Goal: Transaction & Acquisition: Register for event/course

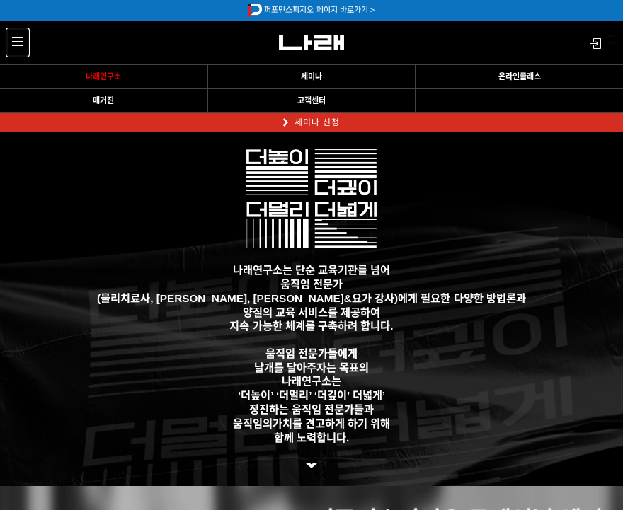
click at [18, 38] on span at bounding box center [17, 42] width 11 height 11
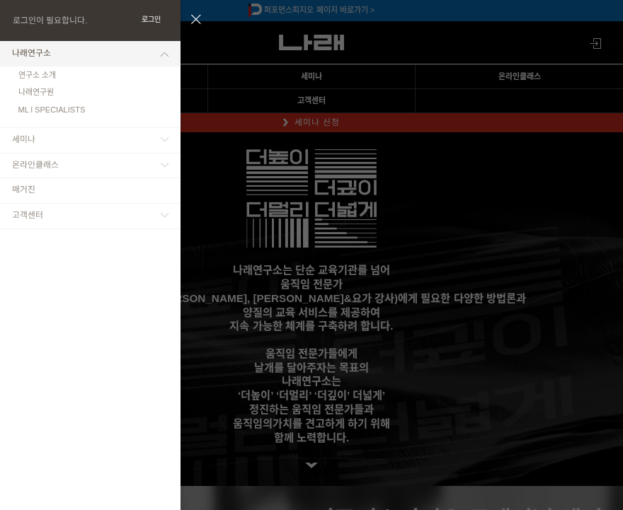
click at [159, 20] on button "로그인" at bounding box center [150, 20] width 33 height 14
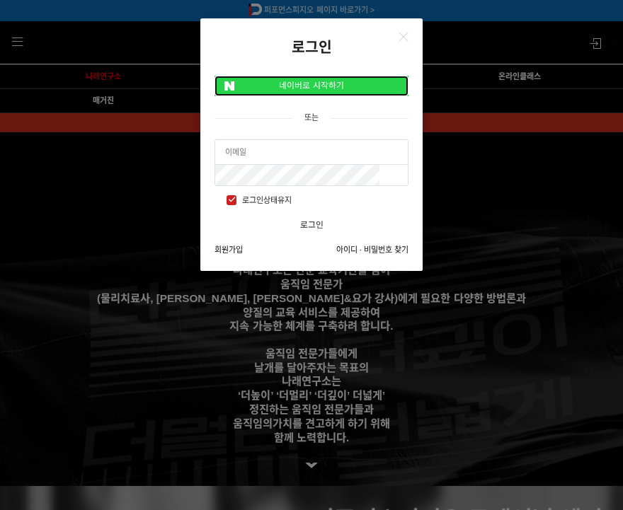
click at [309, 91] on link "네이버로 시작하기" at bounding box center [311, 86] width 194 height 21
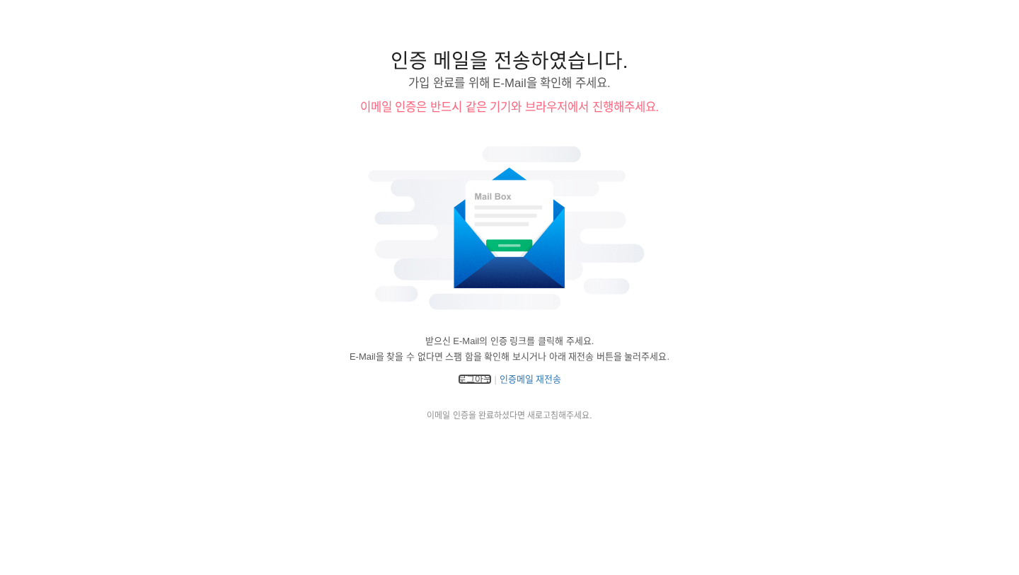
click at [478, 374] on link "로그아웃" at bounding box center [475, 379] width 34 height 11
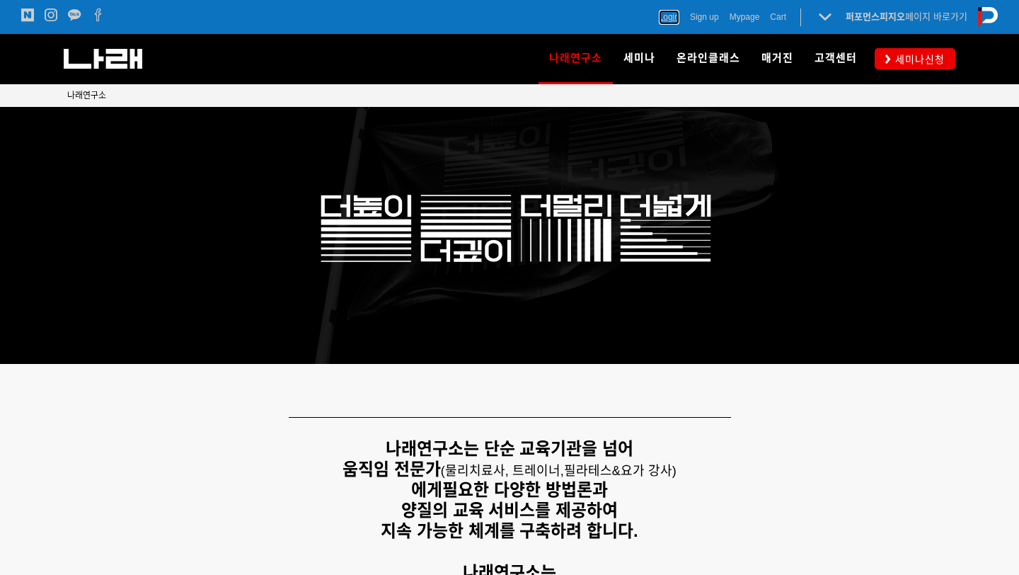
click at [668, 23] on span "Login" at bounding box center [669, 17] width 21 height 14
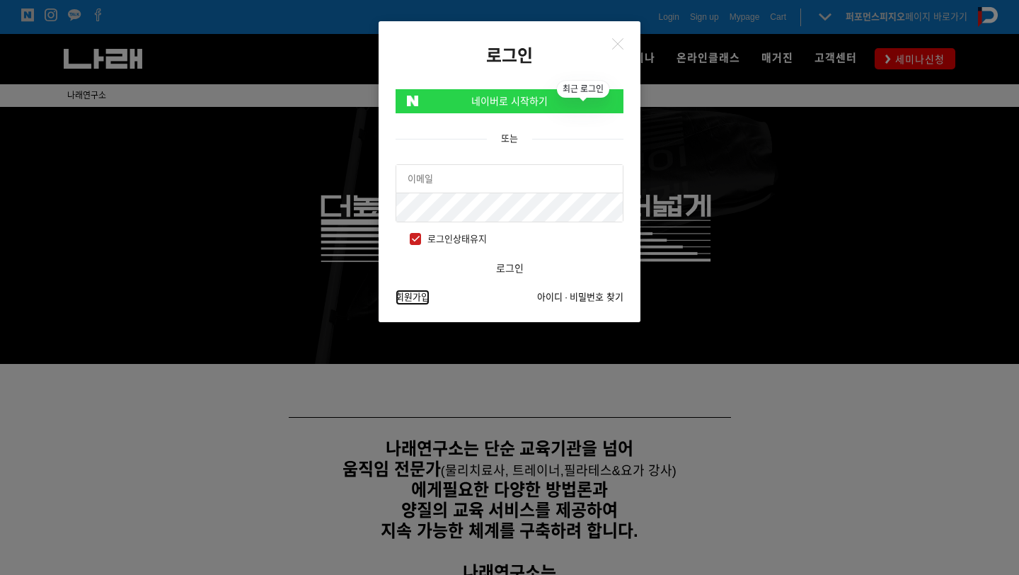
click at [420, 299] on link "회원가입" at bounding box center [413, 297] width 34 height 16
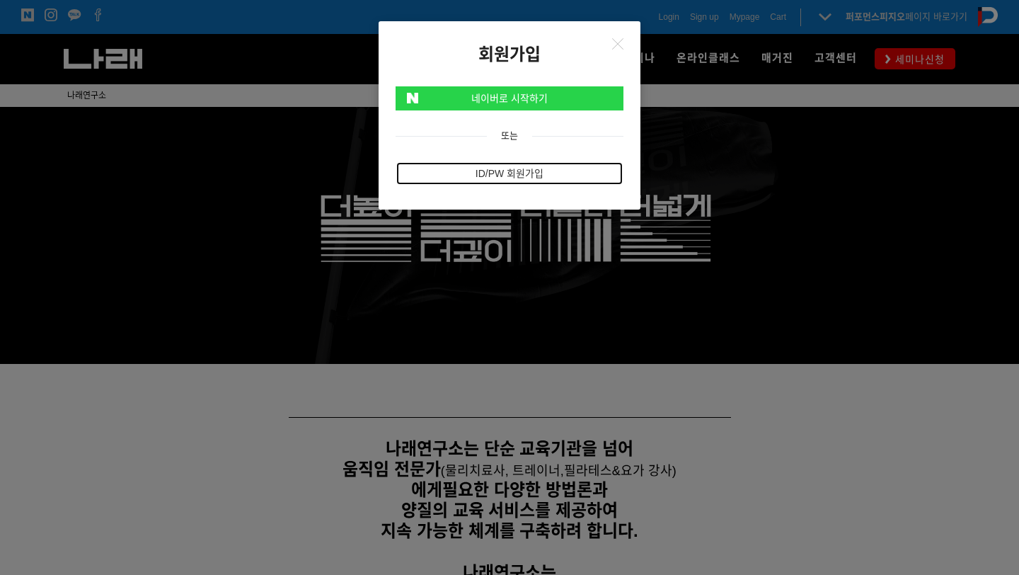
click at [513, 169] on link "ID/PW 회원가입" at bounding box center [510, 173] width 228 height 24
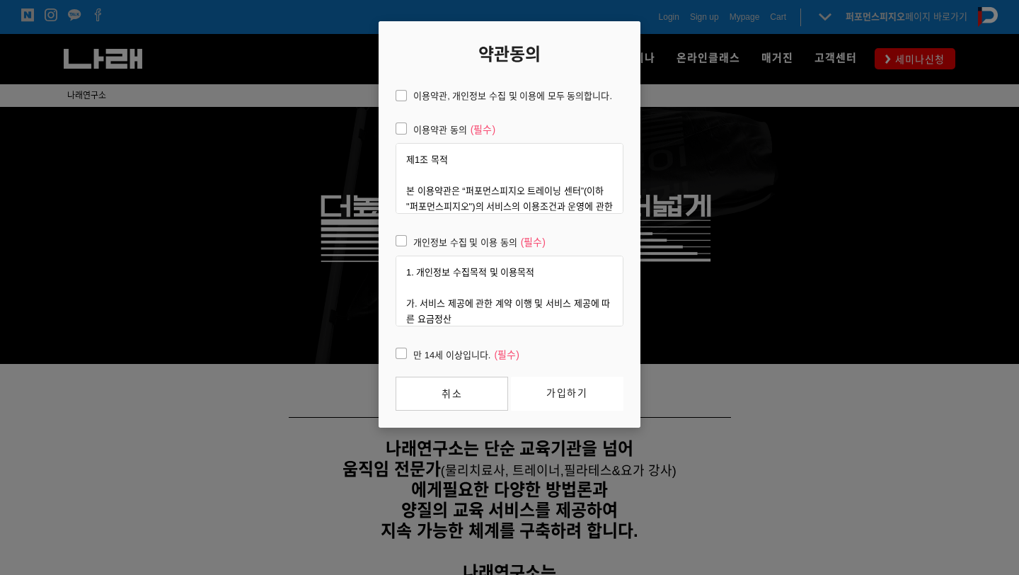
click at [407, 92] on span "이용약관, 개인정보 수집 및 이용에 모두 동의합니다." at bounding box center [504, 96] width 217 height 16
click at [391, 92] on input "이용약관, 개인정보 수집 및 이용에 모두 동의합니다." at bounding box center [385, 93] width 9 height 9
checkbox input "true"
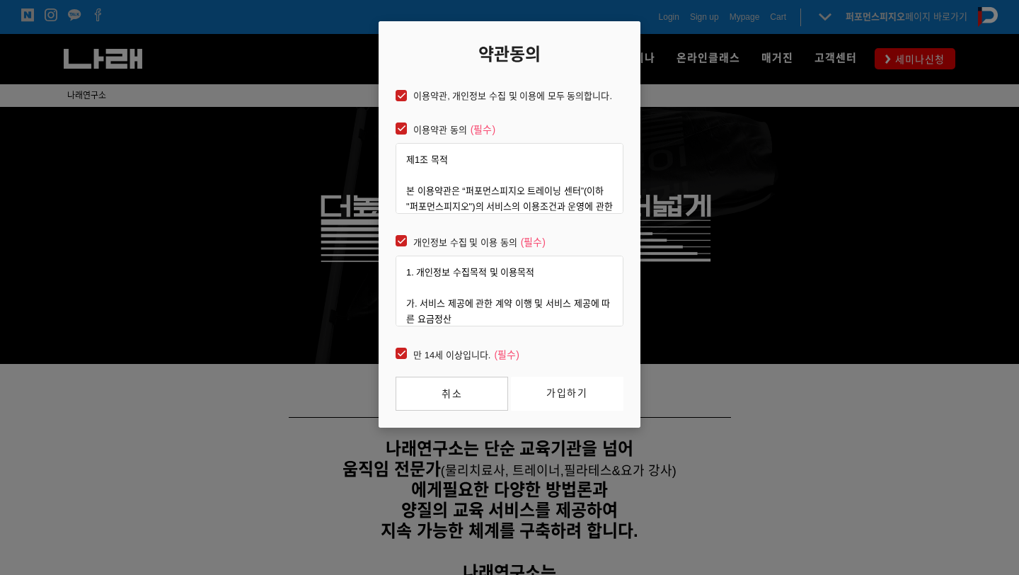
checkbox input "true"
click at [580, 408] on link "가입하기" at bounding box center [567, 394] width 113 height 34
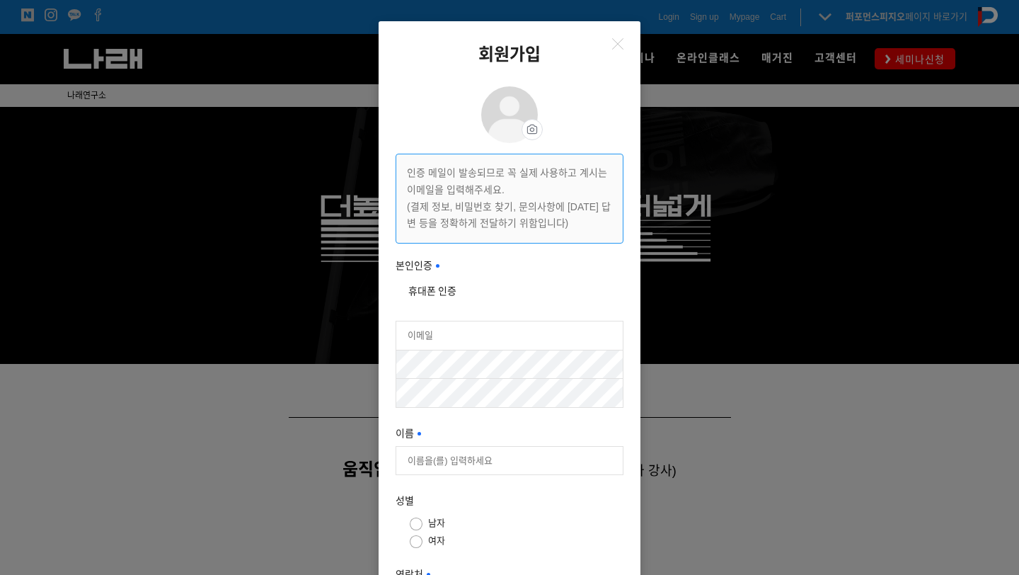
click at [489, 322] on div at bounding box center [510, 530] width 228 height 419
click at [453, 289] on button "휴대폰 인증" at bounding box center [433, 291] width 74 height 24
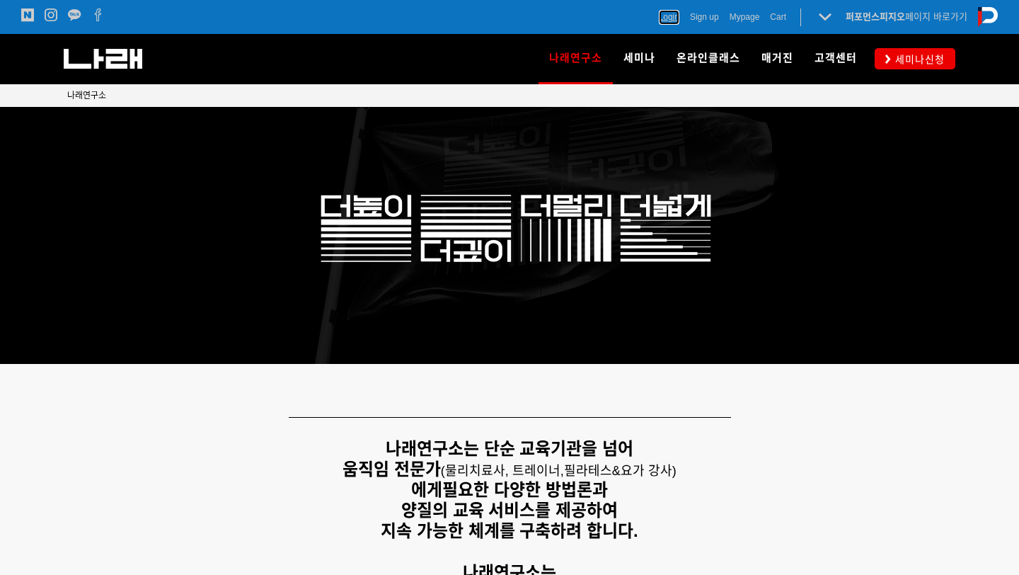
click at [672, 17] on span "Login" at bounding box center [669, 17] width 21 height 14
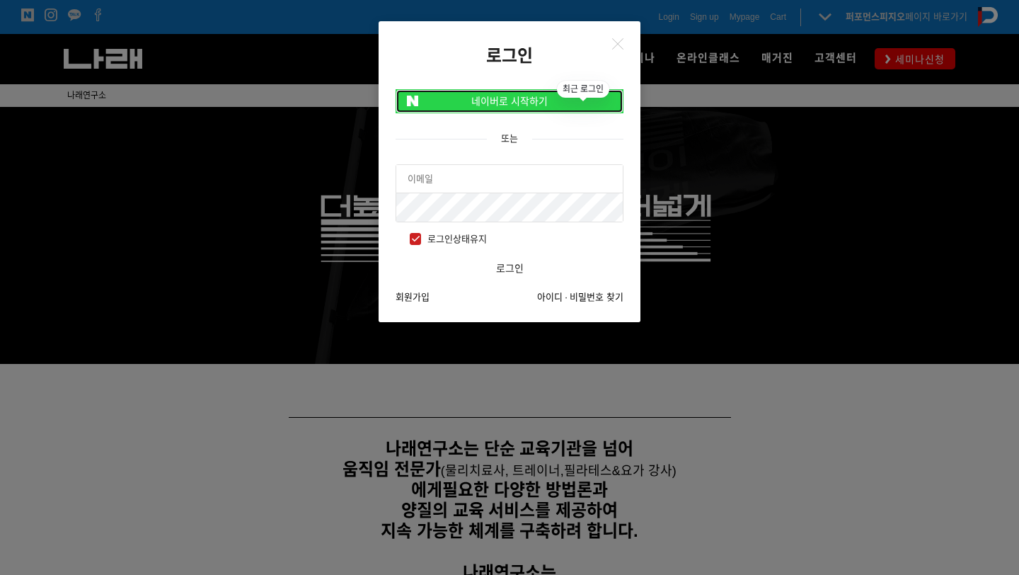
click at [543, 93] on link "네이버로 시작하기" at bounding box center [510, 101] width 228 height 24
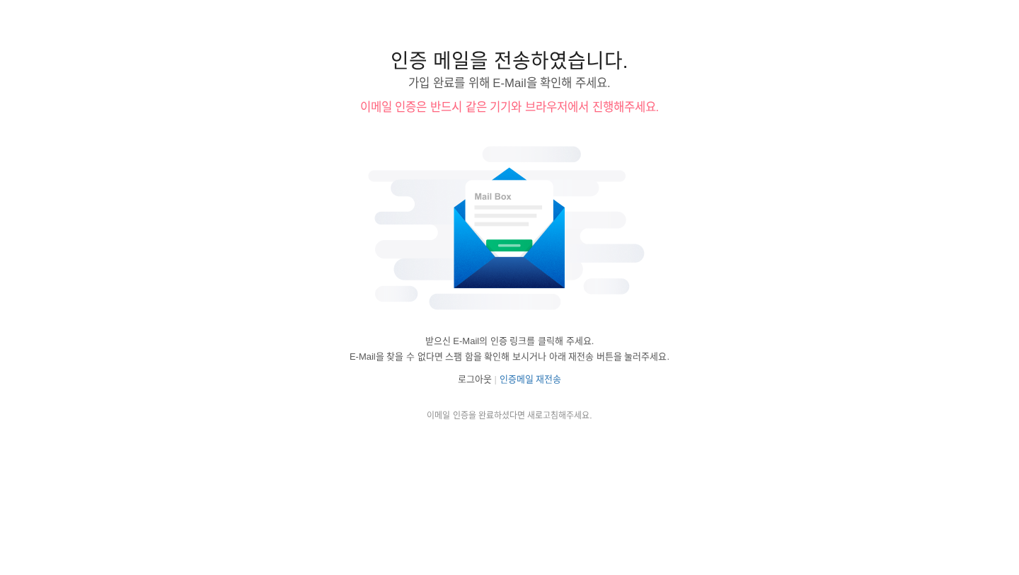
click at [503, 269] on img at bounding box center [510, 228] width 296 height 190
click at [481, 376] on link "로그아웃" at bounding box center [475, 379] width 34 height 11
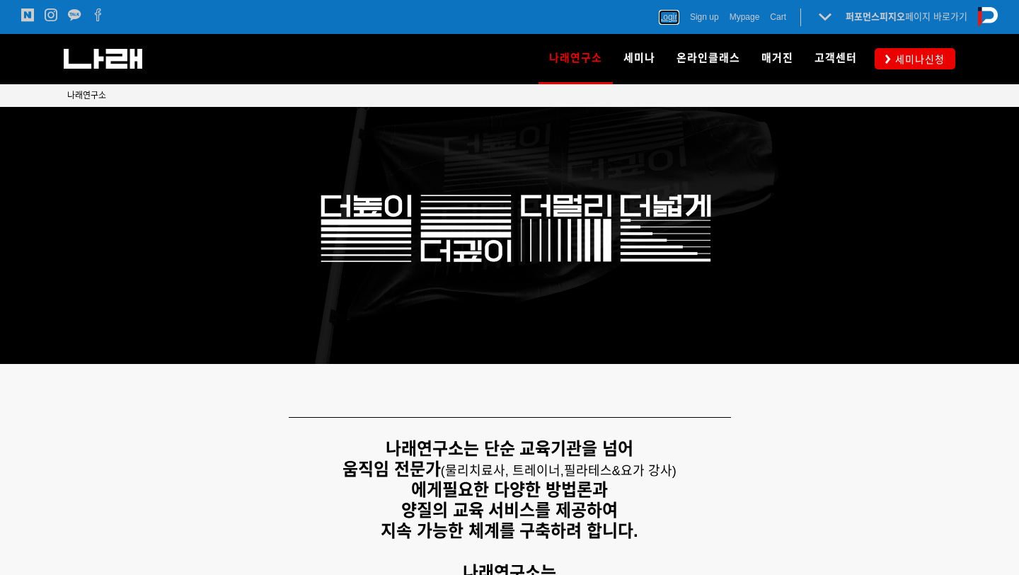
click at [664, 19] on span "Login" at bounding box center [669, 17] width 21 height 14
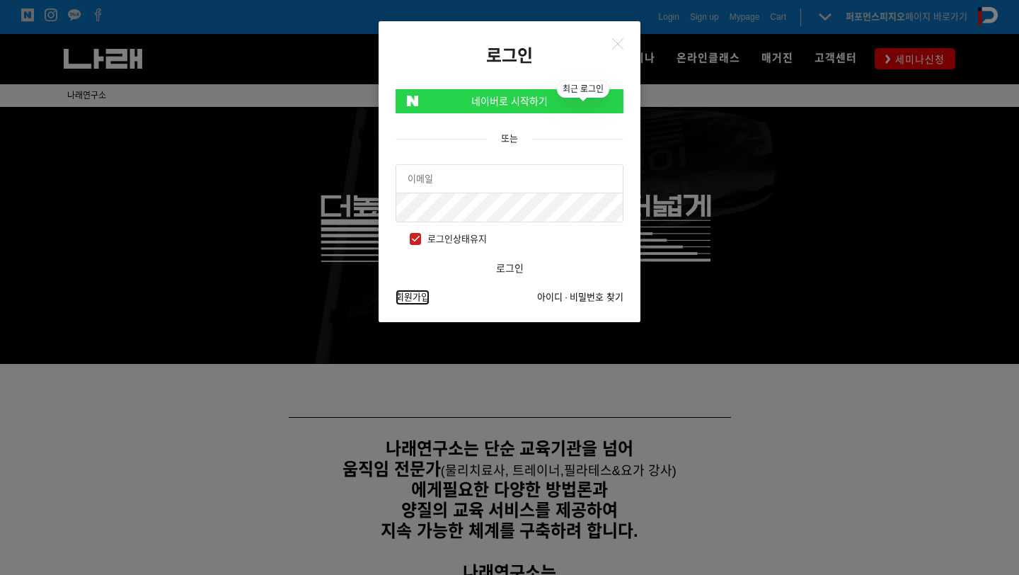
click at [410, 299] on link "회원가입" at bounding box center [413, 297] width 34 height 16
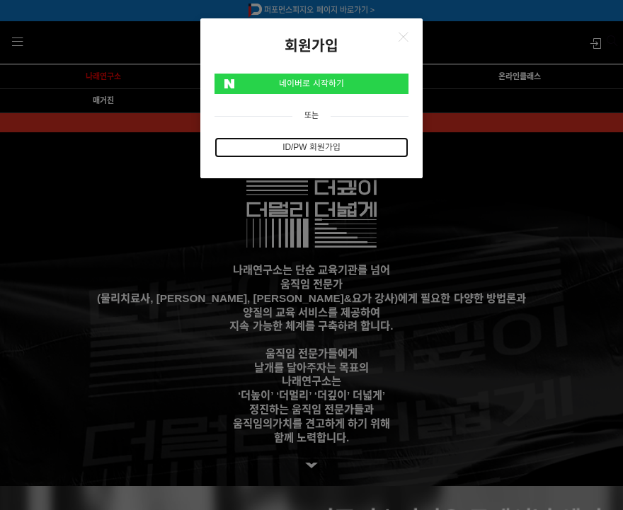
click at [331, 147] on link "ID/PW 회원가입" at bounding box center [311, 147] width 194 height 21
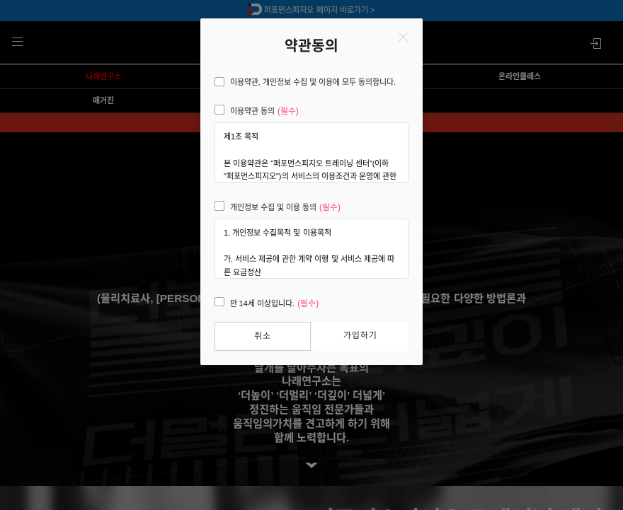
click at [223, 82] on span "이용약관, 개인정보 수집 및 이용에 모두 동의합니다." at bounding box center [304, 82] width 181 height 13
click at [210, 82] on input "이용약관, 개인정보 수집 및 이용에 모두 동의합니다." at bounding box center [206, 80] width 8 height 8
checkbox input "true"
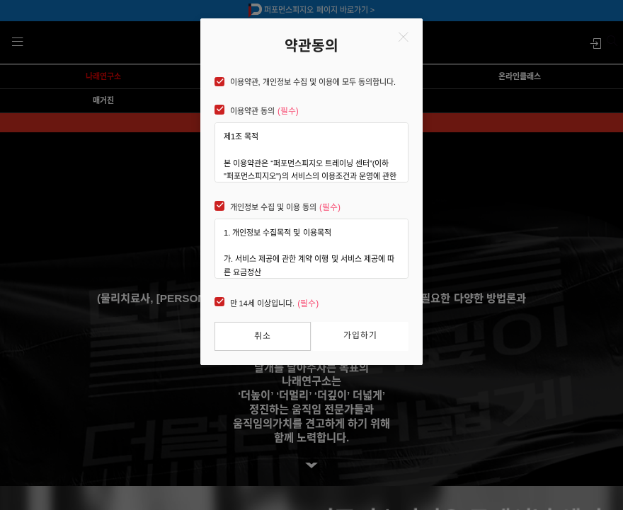
checkbox input "true"
click at [380, 340] on link "가입하기" at bounding box center [360, 336] width 96 height 29
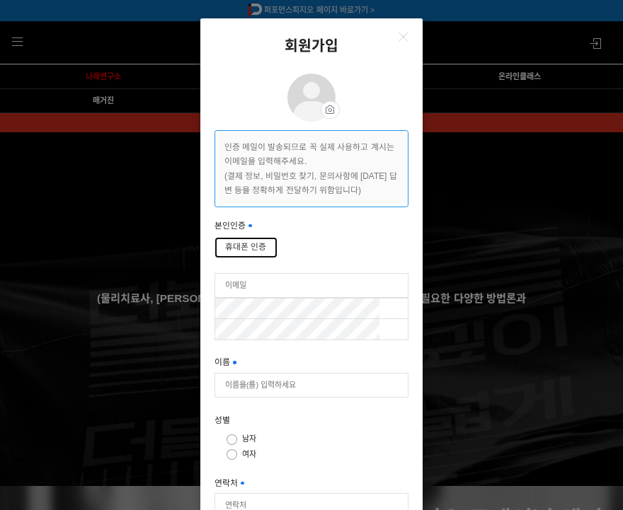
click at [263, 252] on button "휴대폰 인증" at bounding box center [245, 247] width 62 height 21
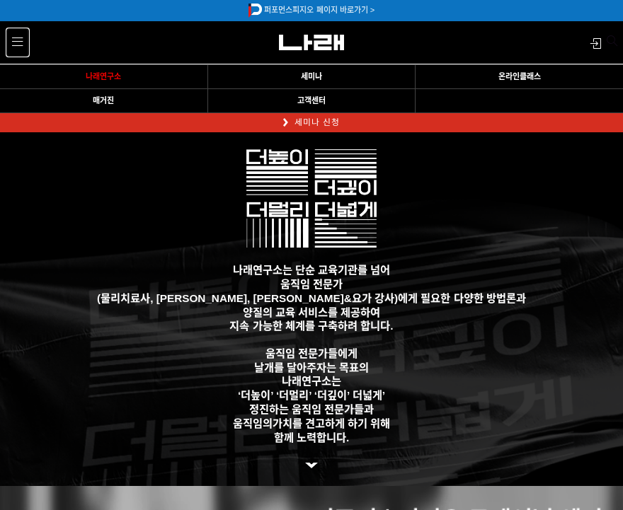
click at [11, 47] on link "MENU" at bounding box center [17, 42] width 23 height 29
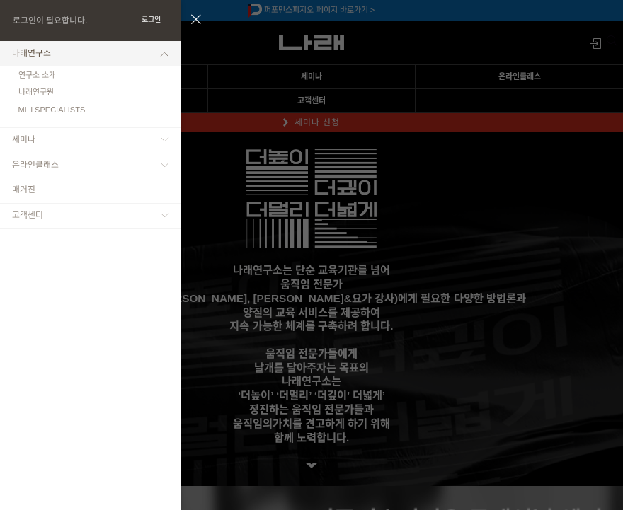
click at [151, 15] on button "로그인" at bounding box center [150, 20] width 33 height 14
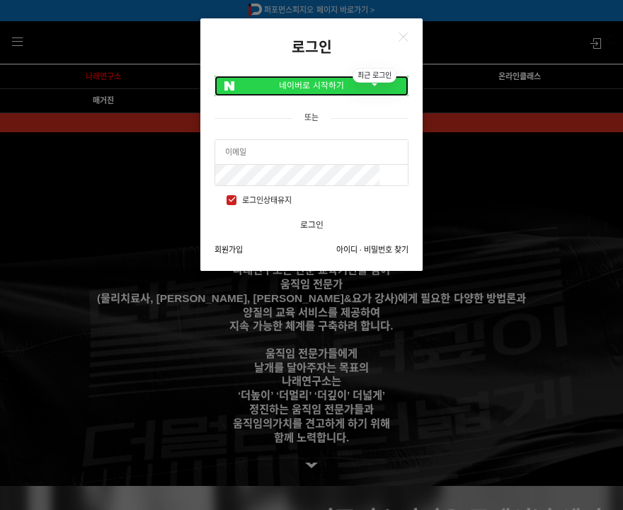
click at [271, 83] on link "네이버로 시작하기" at bounding box center [311, 86] width 194 height 21
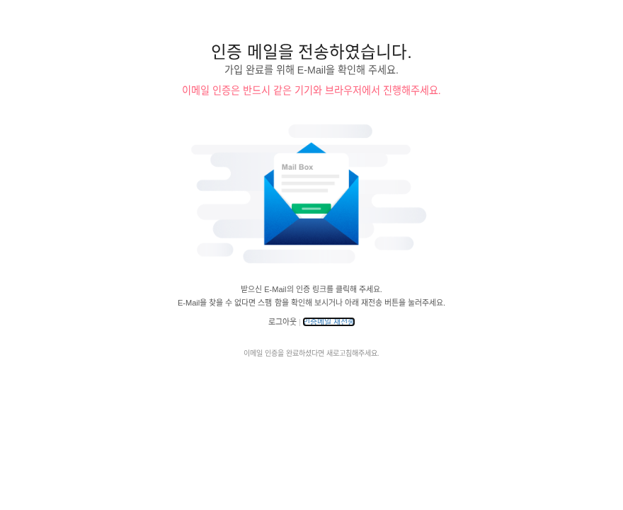
click at [345, 323] on link "인증메일 재전송" at bounding box center [329, 322] width 52 height 8
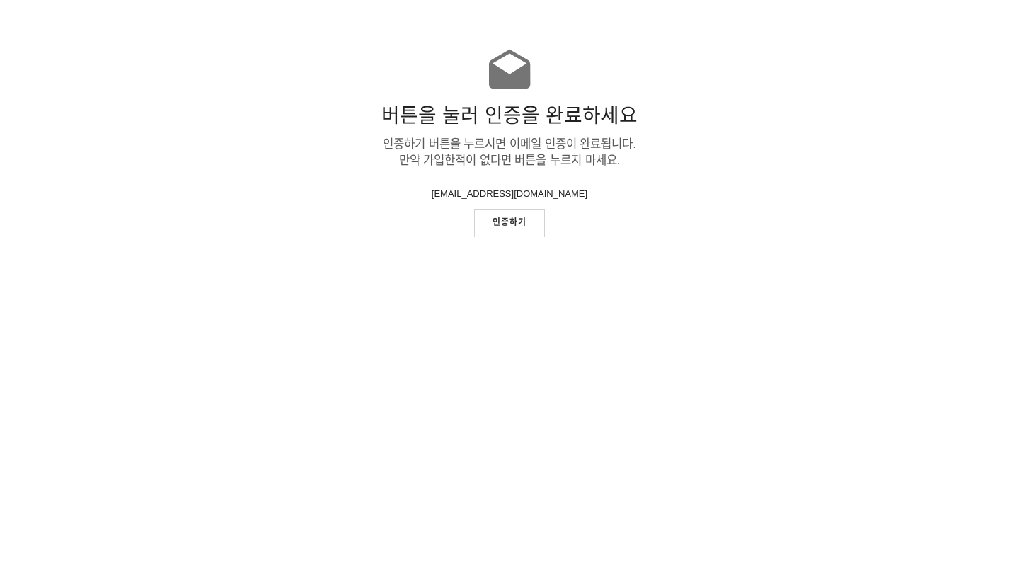
click at [517, 213] on link "인증하기" at bounding box center [509, 223] width 71 height 28
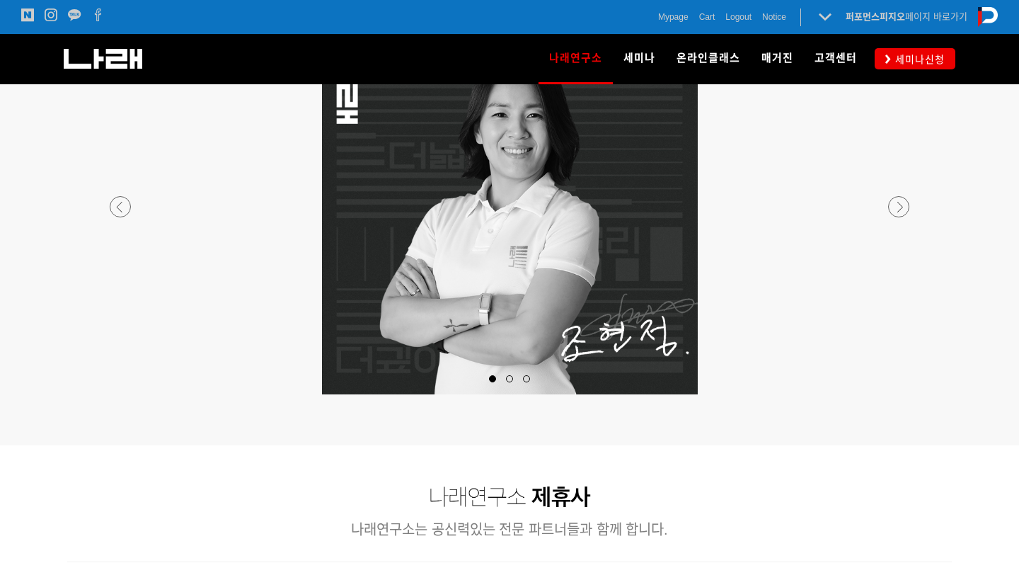
scroll to position [1339, 0]
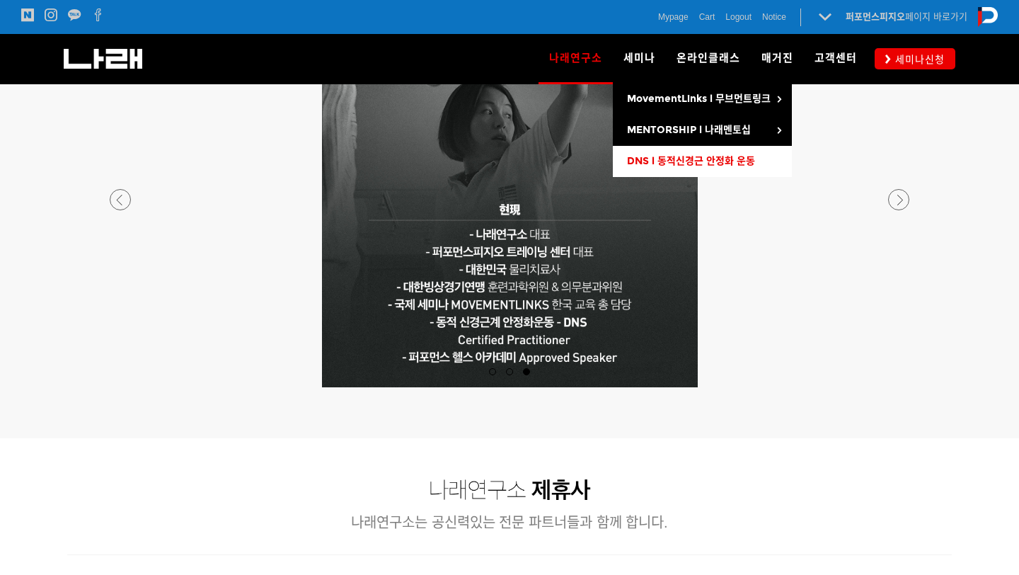
click at [652, 164] on span "DNS l 동적신경근 안정화 운동" at bounding box center [691, 161] width 128 height 12
